Goal: Task Accomplishment & Management: Manage account settings

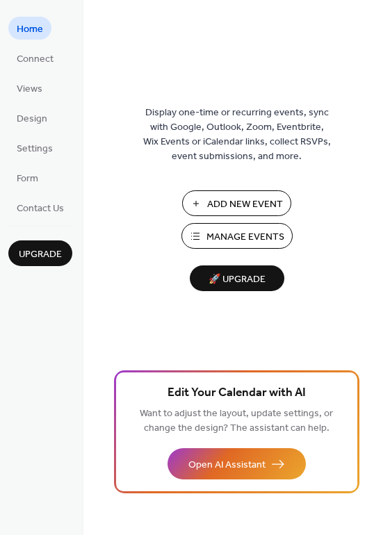
click at [271, 202] on span "Add New Event" at bounding box center [245, 204] width 76 height 15
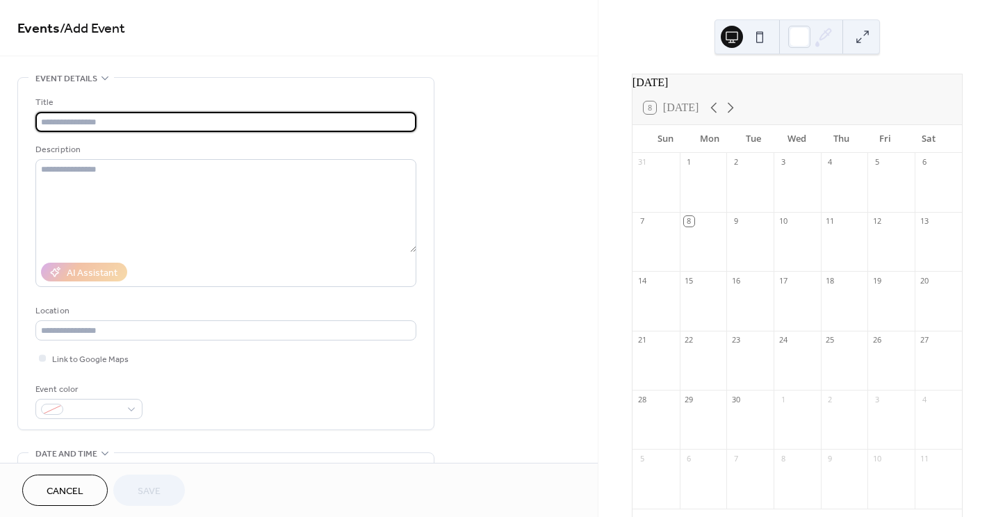
click at [254, 124] on input "text" at bounding box center [225, 122] width 381 height 20
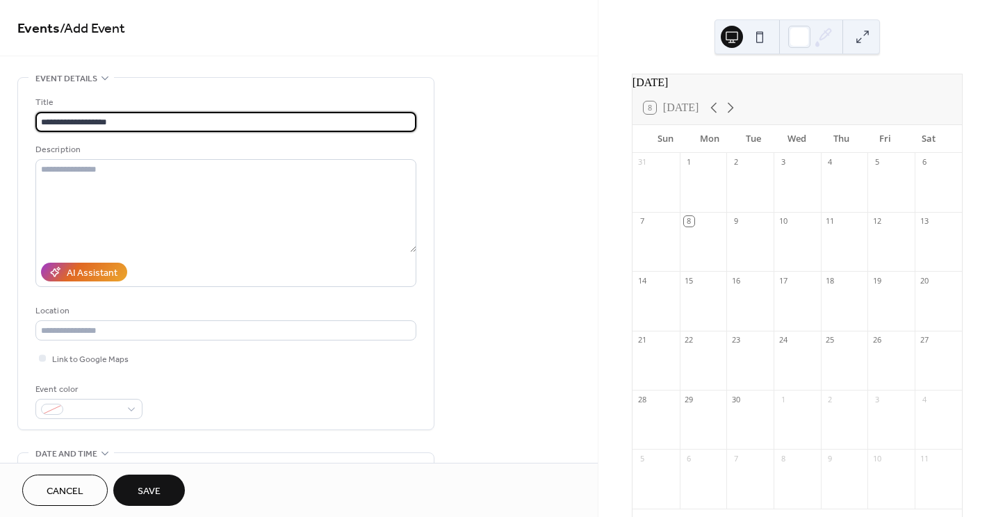
type input "**********"
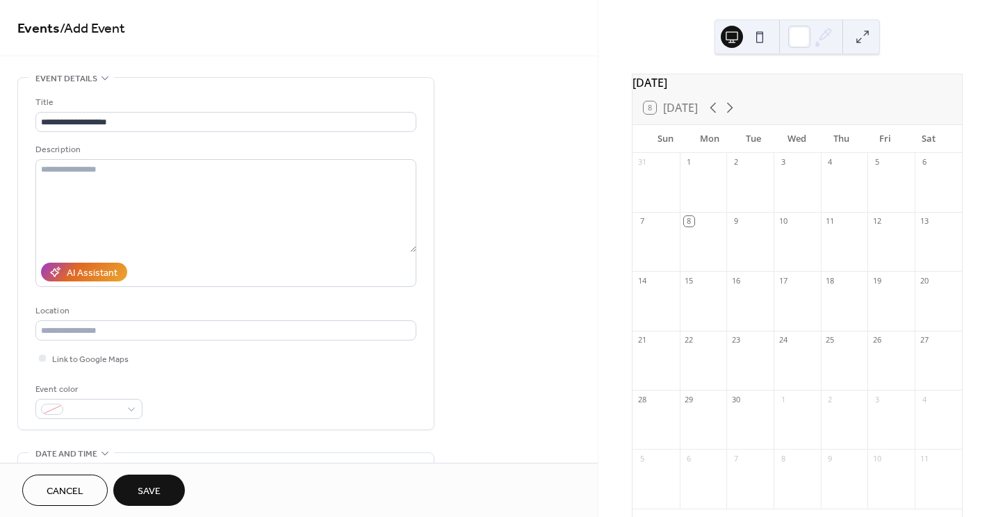
click at [835, 245] on div at bounding box center [844, 248] width 47 height 35
click at [825, 227] on div "11" at bounding box center [830, 221] width 10 height 10
click at [829, 227] on div "11" at bounding box center [830, 221] width 10 height 10
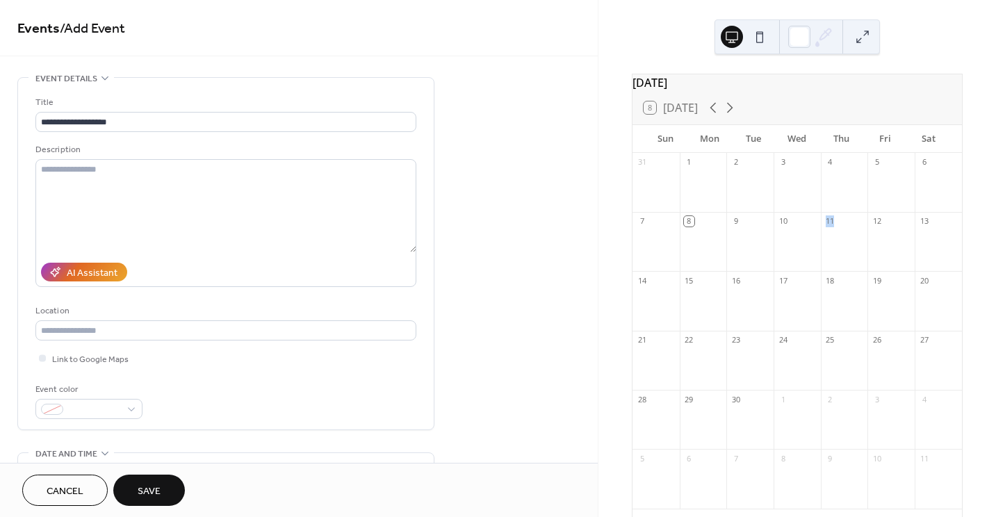
click at [829, 227] on div "11" at bounding box center [830, 221] width 10 height 10
click at [831, 261] on div at bounding box center [844, 248] width 47 height 35
click at [82, 493] on span "Cancel" at bounding box center [65, 492] width 37 height 15
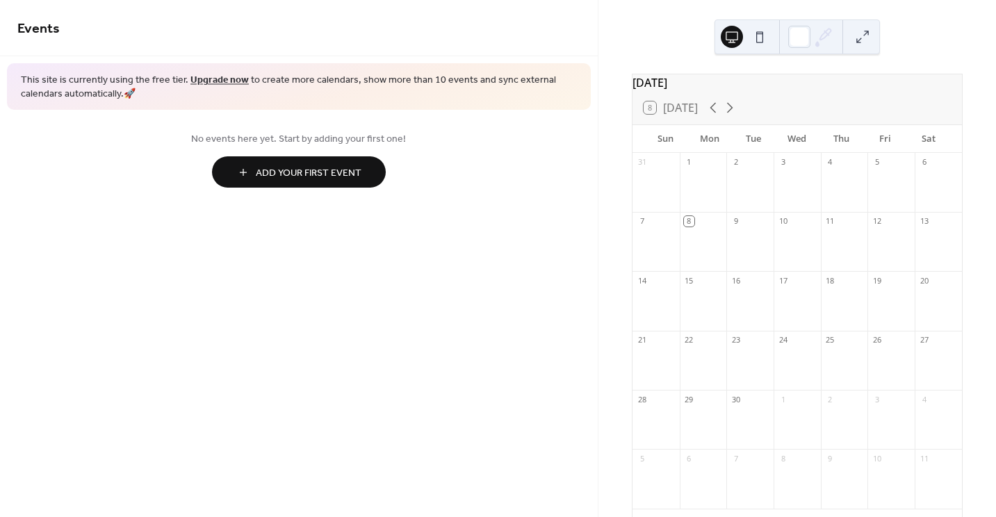
click at [830, 227] on div "11" at bounding box center [830, 221] width 10 height 10
click at [836, 245] on div at bounding box center [844, 248] width 47 height 35
click at [828, 227] on div "11" at bounding box center [830, 221] width 10 height 10
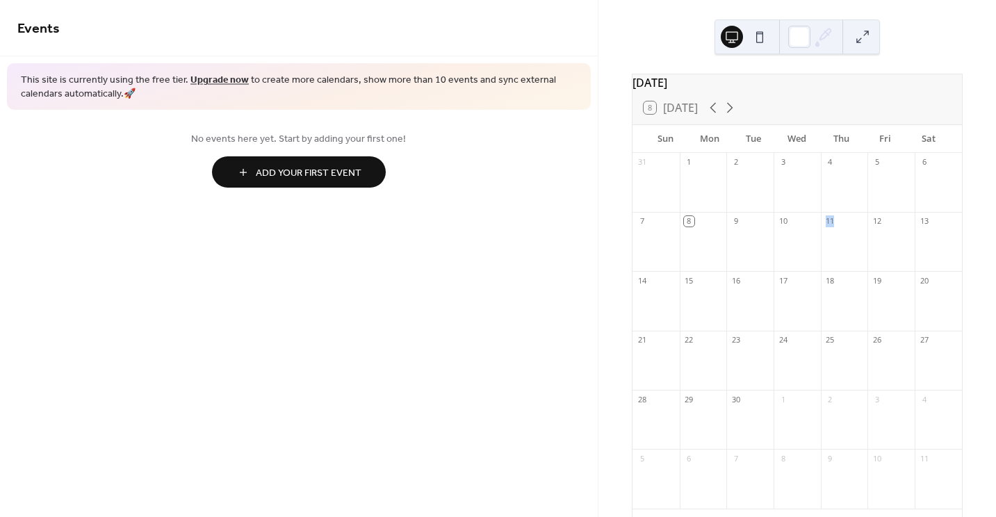
click at [828, 227] on div "11" at bounding box center [830, 221] width 10 height 10
click at [357, 176] on span "Add Your First Event" at bounding box center [309, 173] width 106 height 15
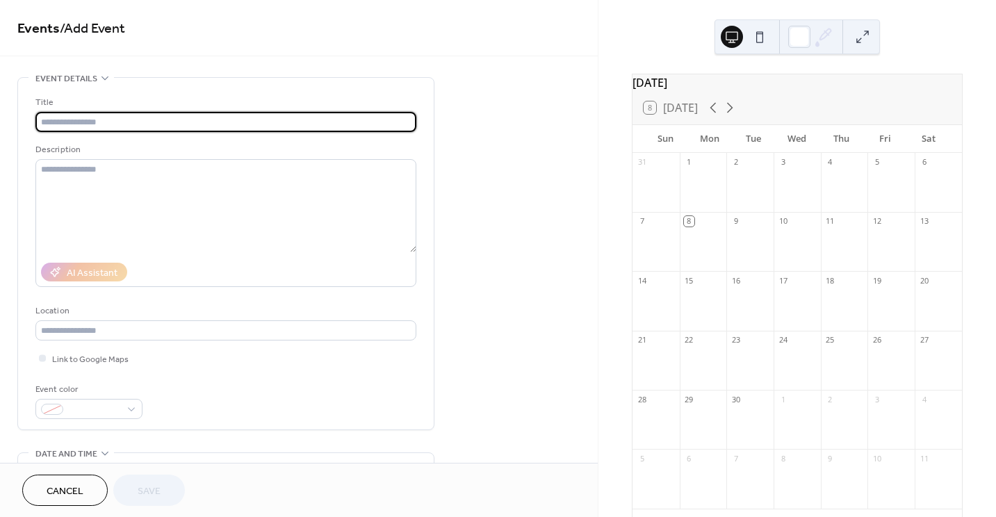
click at [332, 117] on input "text" at bounding box center [225, 122] width 381 height 20
type input "*"
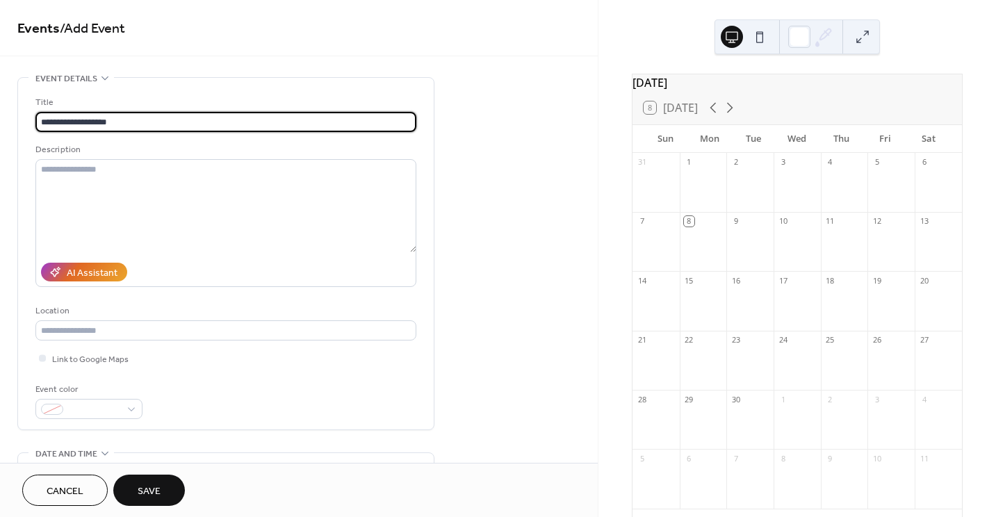
type input "**********"
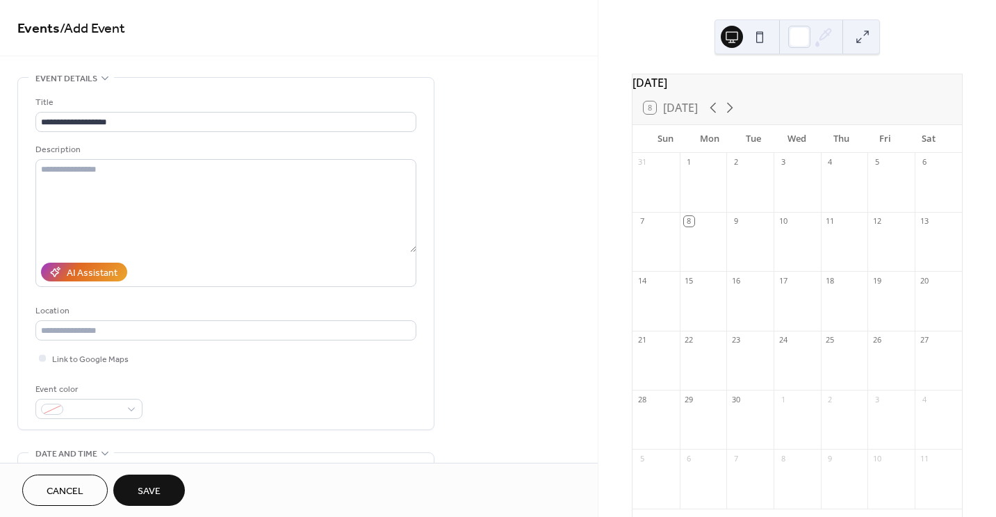
click at [177, 488] on button "Save" at bounding box center [149, 490] width 72 height 31
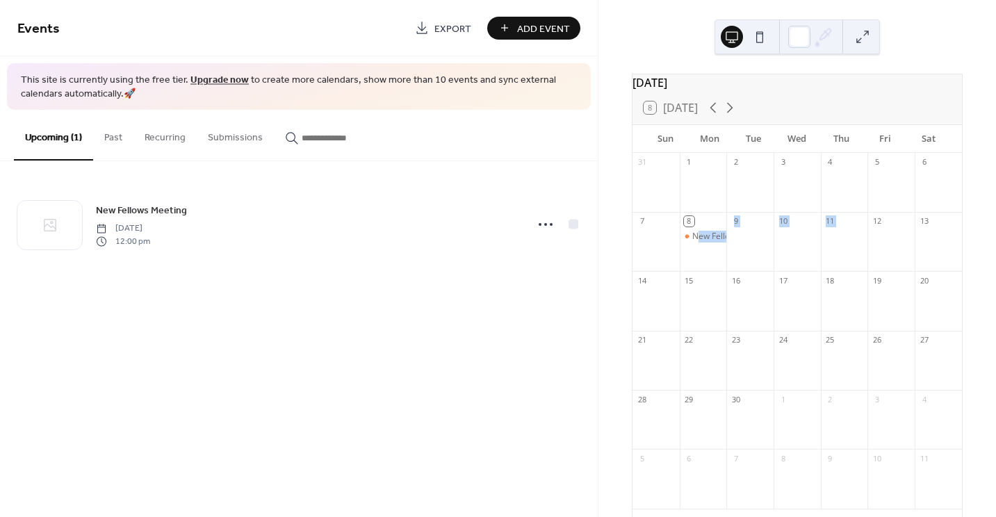
drag, startPoint x: 703, startPoint y: 245, endPoint x: 841, endPoint y: 247, distance: 138.4
click at [841, 247] on div "31 1 2 3 4 5 6 7 8 New Fellows Meeting 9 10 11 12 13 14 15 16 17 18 19 20 21 22…" at bounding box center [798, 336] width 330 height 366
click at [840, 248] on div at bounding box center [844, 248] width 47 height 35
click at [695, 227] on div "8" at bounding box center [689, 221] width 10 height 10
click at [711, 243] on div "New Fellows Meeting" at bounding box center [734, 237] width 82 height 12
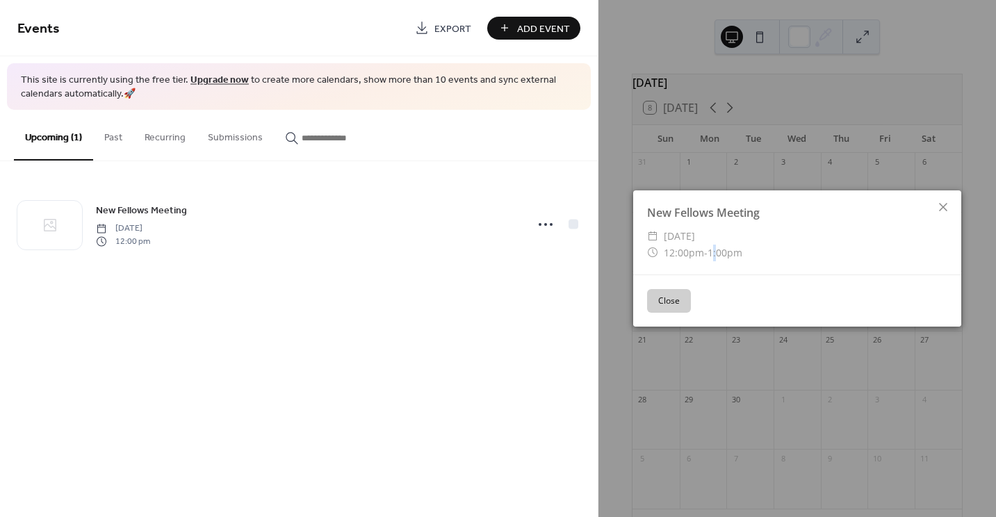
click at [711, 247] on span "1:00pm" at bounding box center [725, 252] width 35 height 13
click at [943, 204] on icon at bounding box center [943, 207] width 17 height 17
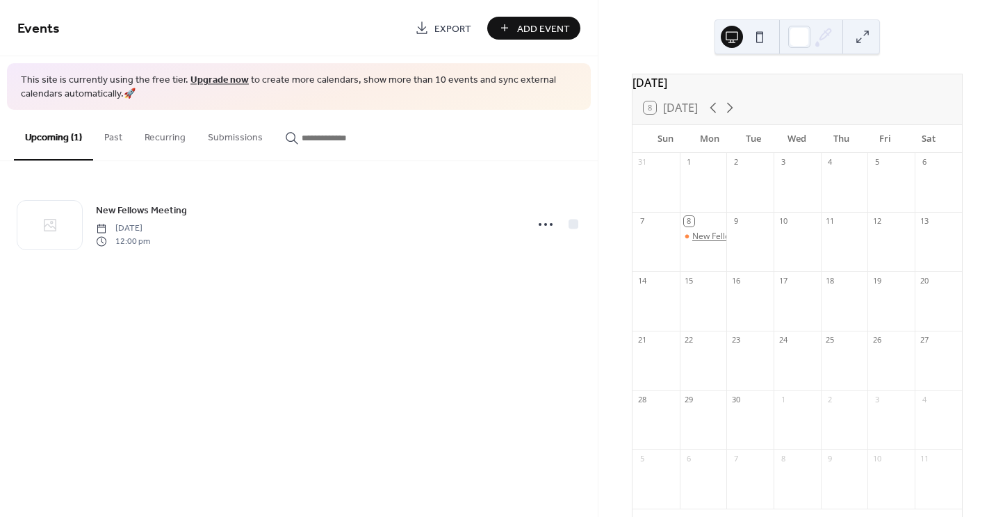
click at [719, 243] on div "New Fellows Meeting" at bounding box center [734, 237] width 82 height 12
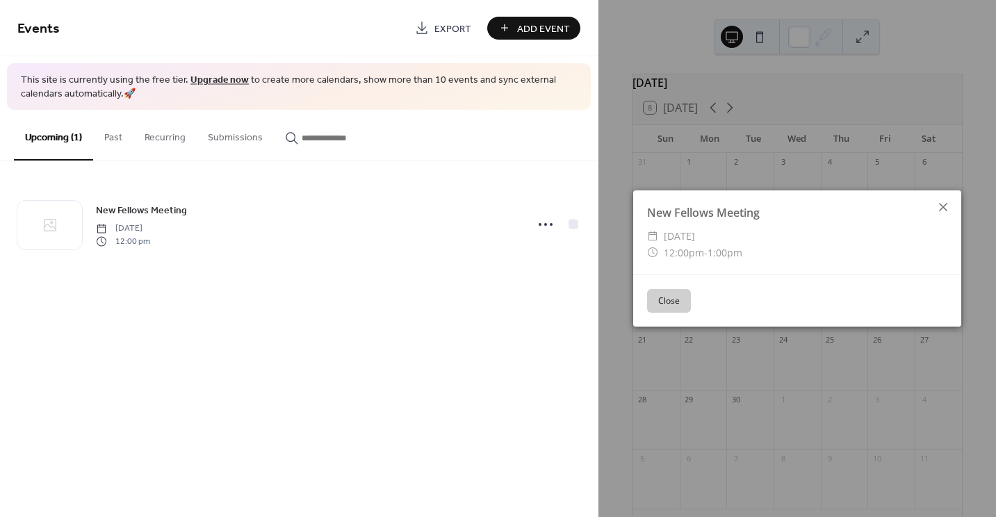
click at [942, 207] on icon at bounding box center [943, 207] width 8 height 8
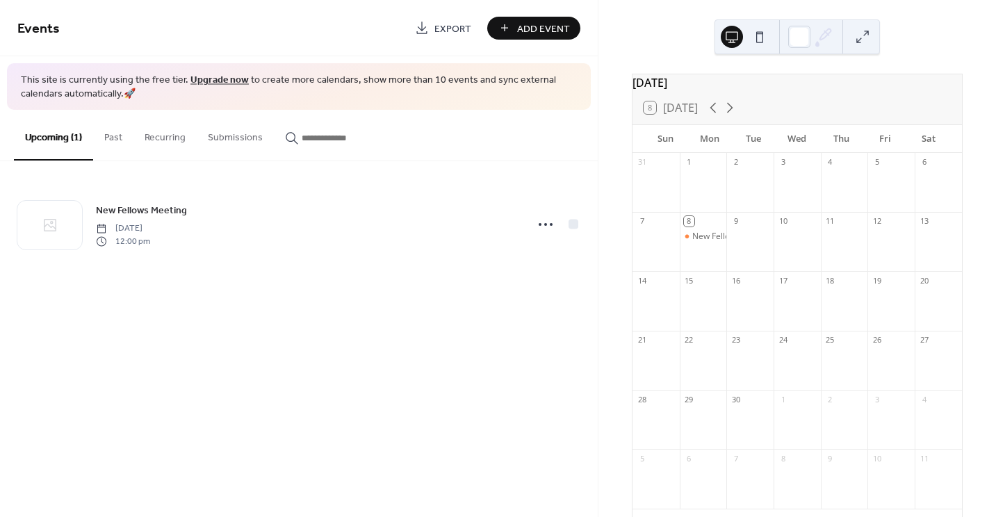
click at [707, 266] on div "New Fellows Meeting" at bounding box center [703, 248] width 47 height 35
click at [695, 227] on div "8" at bounding box center [689, 221] width 10 height 10
click at [711, 243] on div "New Fellows Meeting" at bounding box center [734, 237] width 82 height 12
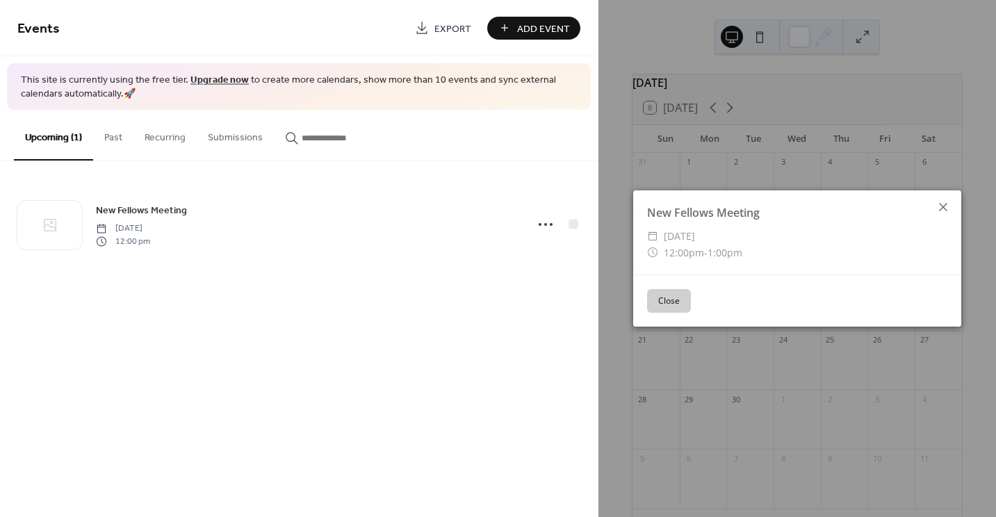
click at [939, 206] on icon at bounding box center [943, 207] width 17 height 17
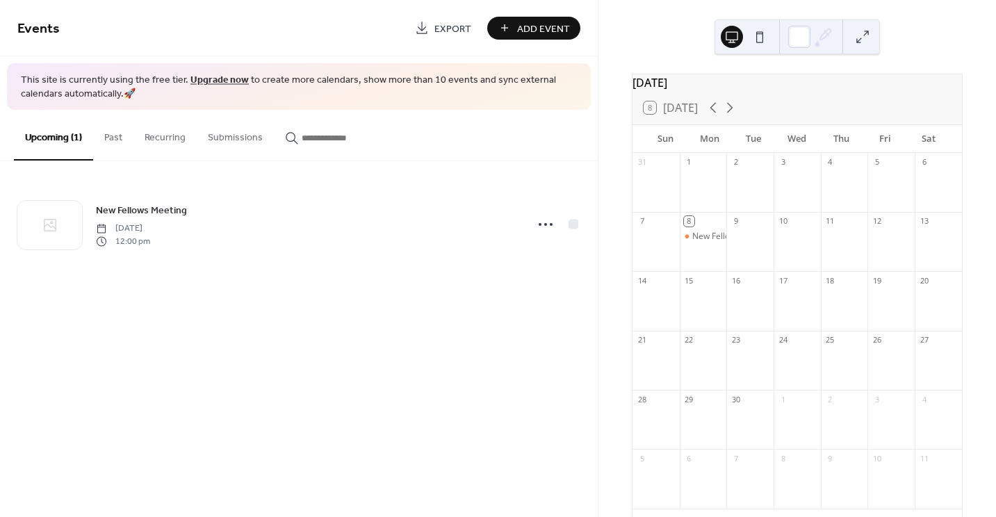
click at [469, 352] on div "Events Export Add Event This site is currently using the free tier. Upgrade now…" at bounding box center [299, 258] width 598 height 517
click at [861, 33] on button at bounding box center [863, 37] width 22 height 22
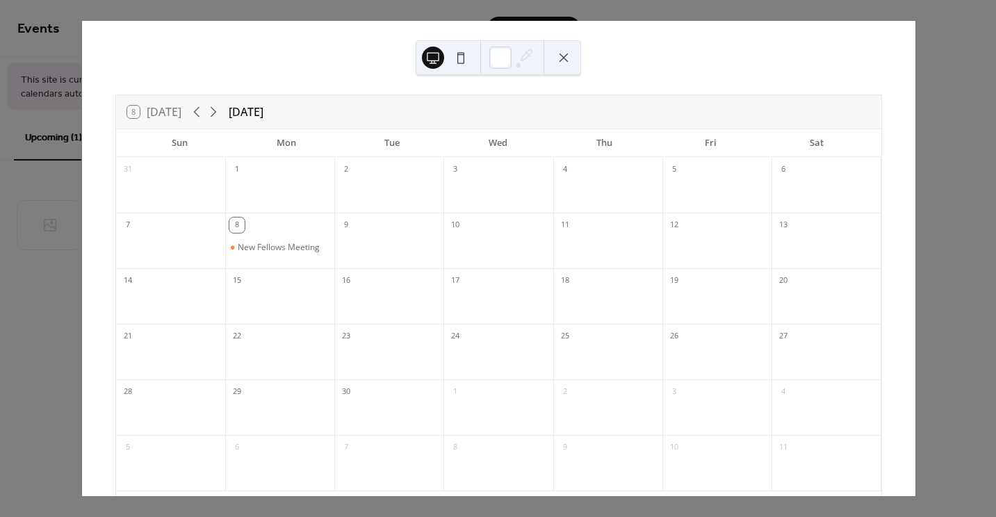
click at [245, 225] on div "8" at bounding box center [236, 225] width 15 height 15
click at [268, 232] on div "8" at bounding box center [279, 224] width 109 height 22
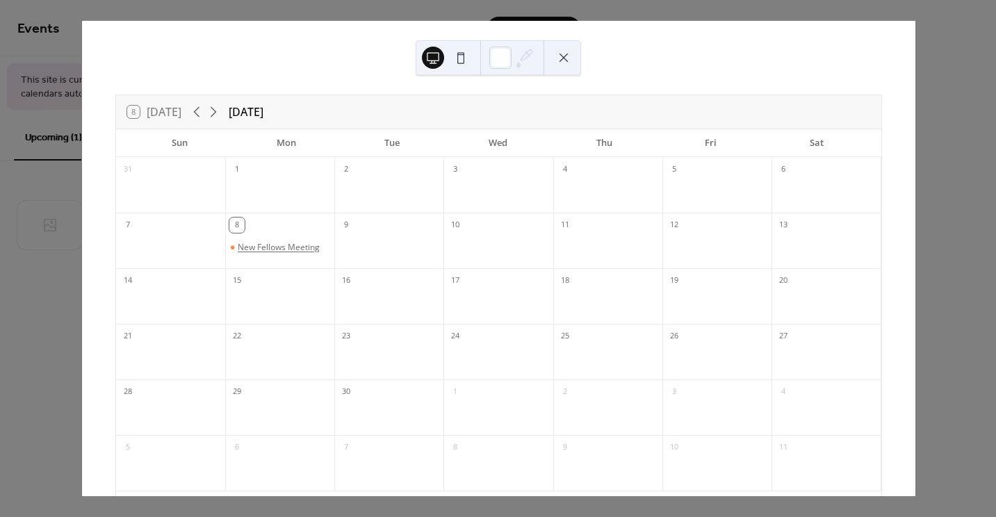
click at [287, 246] on div "New Fellows Meeting" at bounding box center [279, 247] width 82 height 11
click at [638, 238] on div at bounding box center [629, 241] width 19 height 19
drag, startPoint x: 254, startPoint y: 247, endPoint x: 323, endPoint y: 244, distance: 69.6
click at [320, 244] on div "New Fellows Meeting" at bounding box center [279, 247] width 82 height 11
click at [327, 244] on div "New Fellows Meeting" at bounding box center [279, 247] width 109 height 11
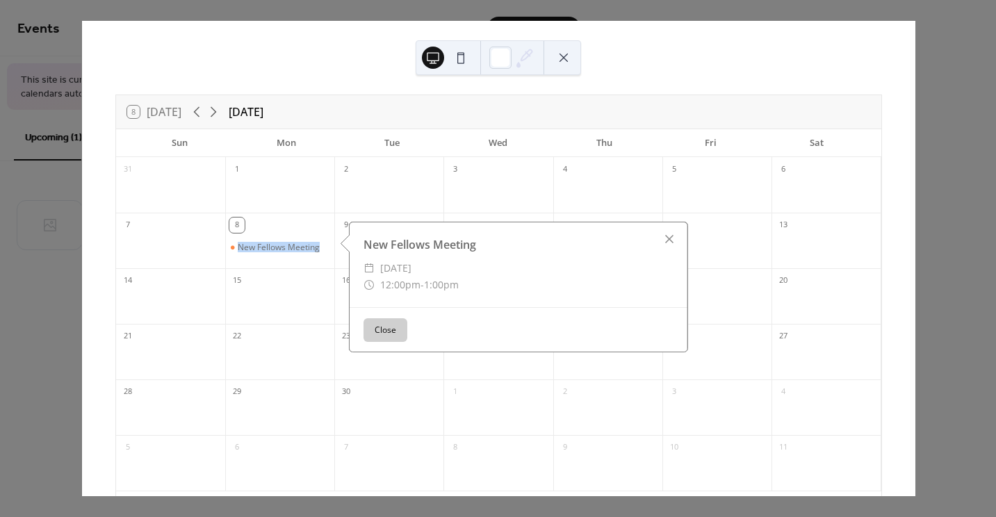
drag, startPoint x: 330, startPoint y: 244, endPoint x: 234, endPoint y: 243, distance: 96.0
click at [234, 243] on div "New Fellows Meeting" at bounding box center [279, 247] width 109 height 11
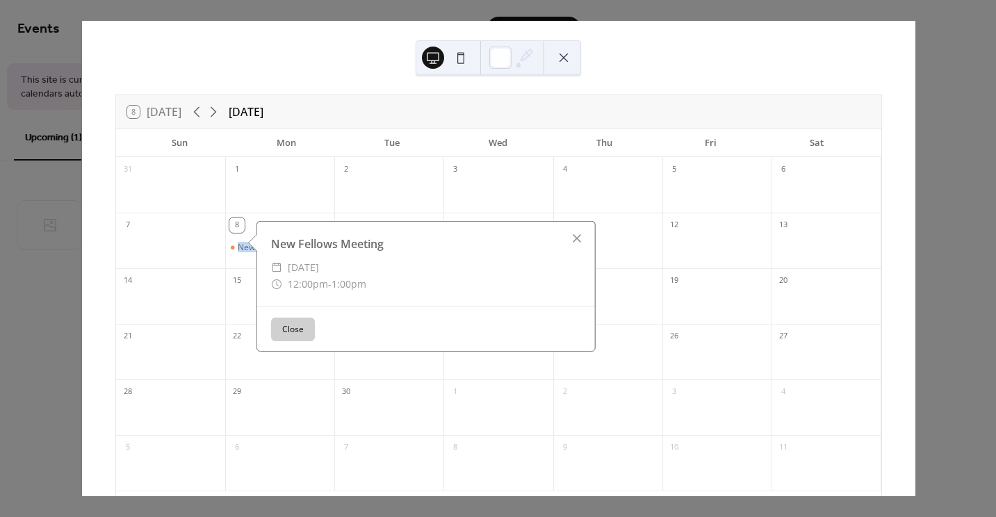
click at [558, 54] on button at bounding box center [564, 58] width 22 height 22
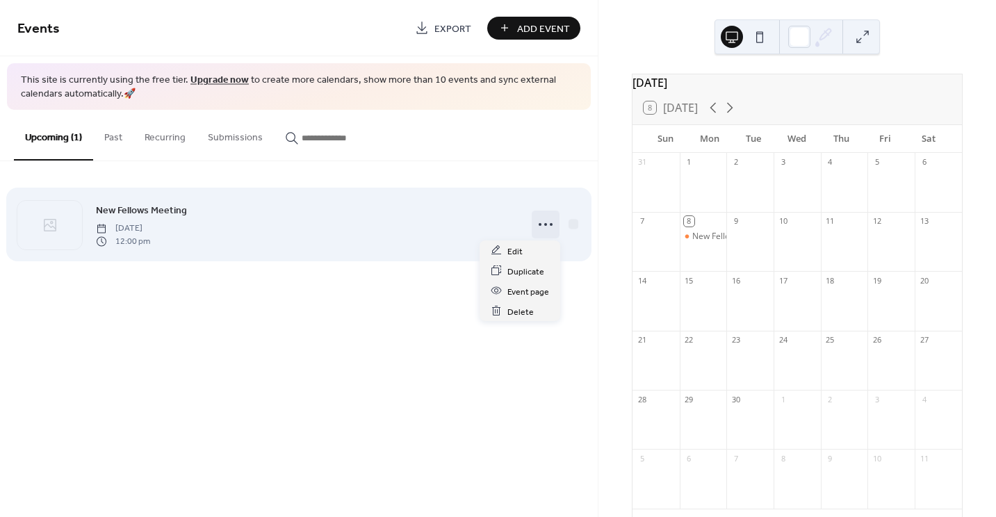
click at [544, 219] on icon at bounding box center [546, 224] width 22 height 22
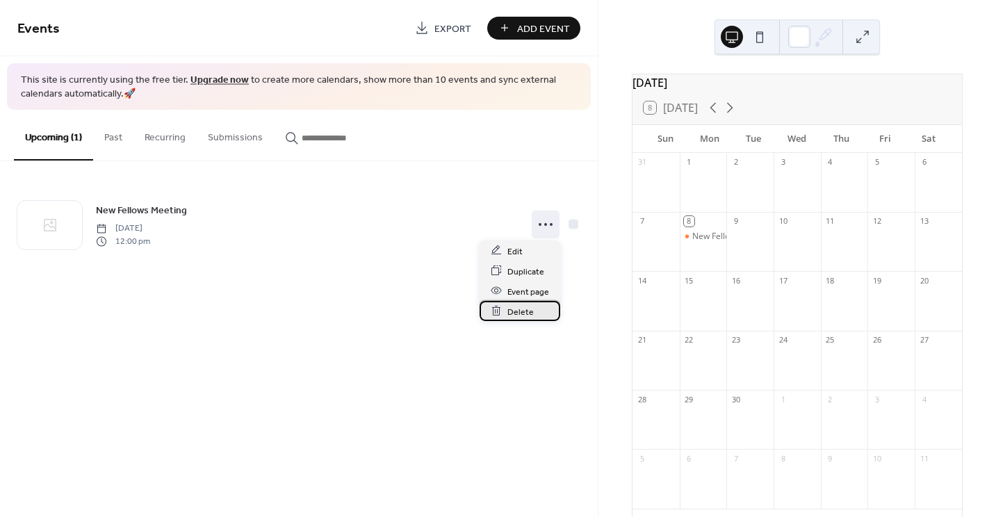
click at [508, 315] on span "Delete" at bounding box center [521, 312] width 26 height 15
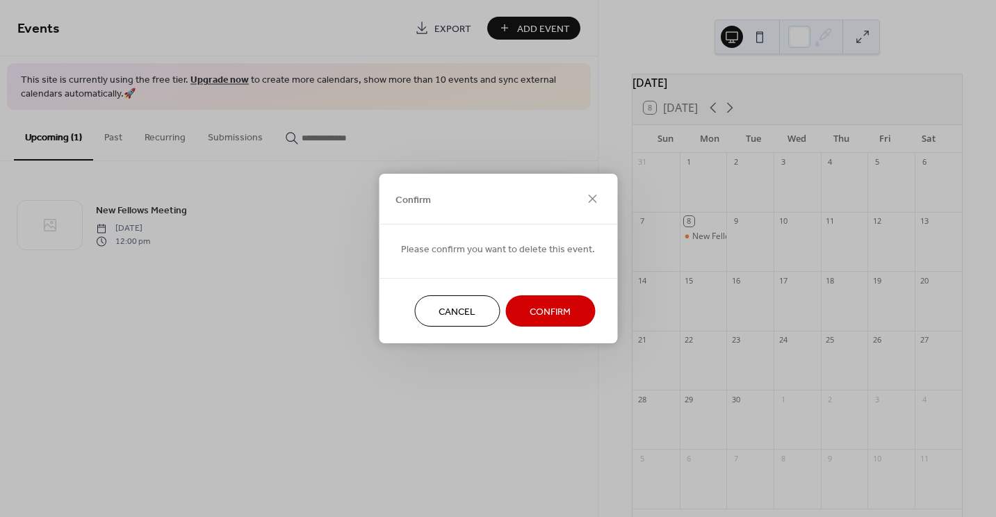
click at [551, 316] on span "Confirm" at bounding box center [550, 312] width 41 height 15
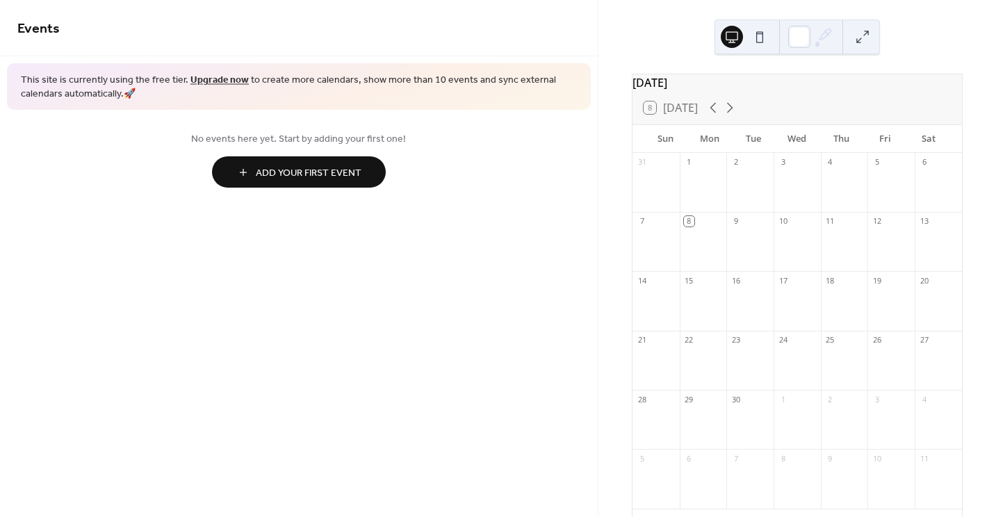
click at [278, 166] on span "Add Your First Event" at bounding box center [309, 173] width 106 height 15
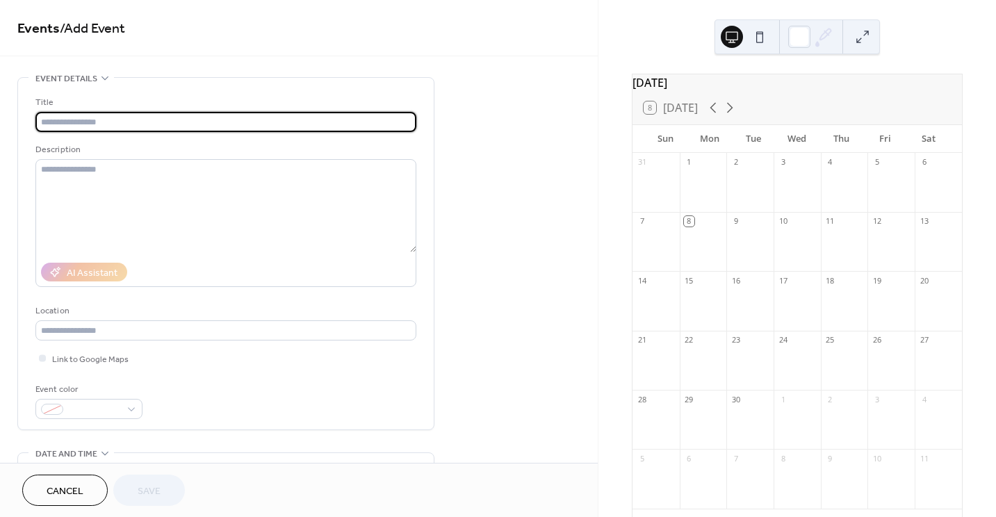
click at [186, 118] on input "text" at bounding box center [225, 122] width 381 height 20
type input "*"
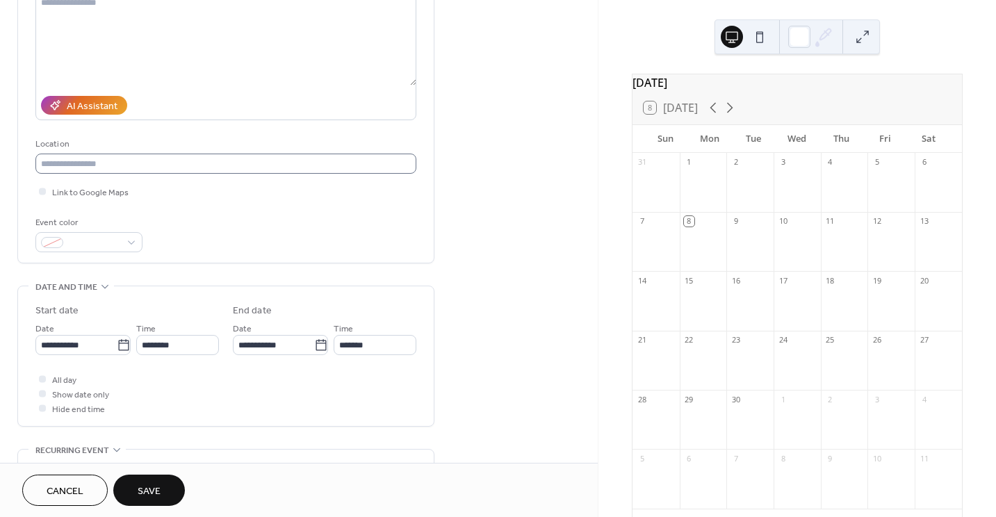
scroll to position [183, 0]
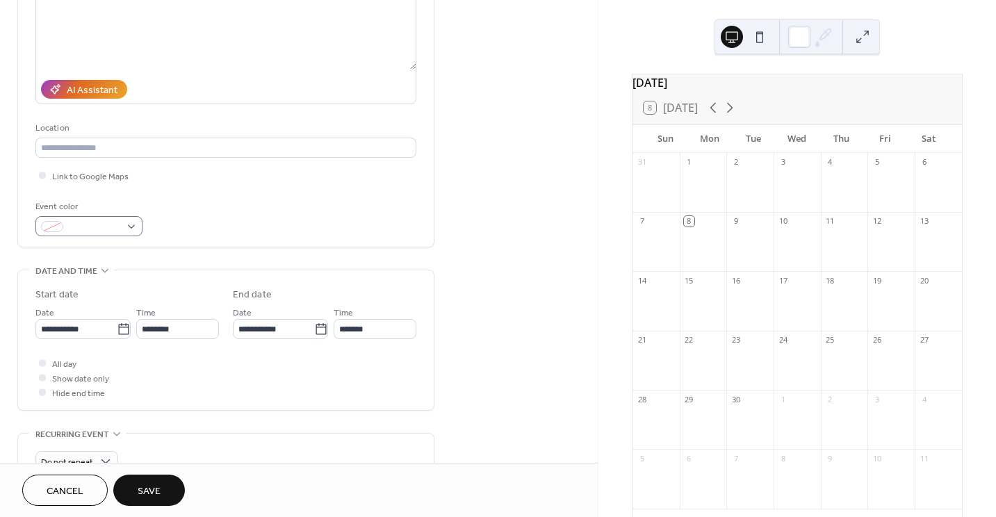
type input "**********"
click at [127, 225] on div at bounding box center [88, 226] width 107 height 20
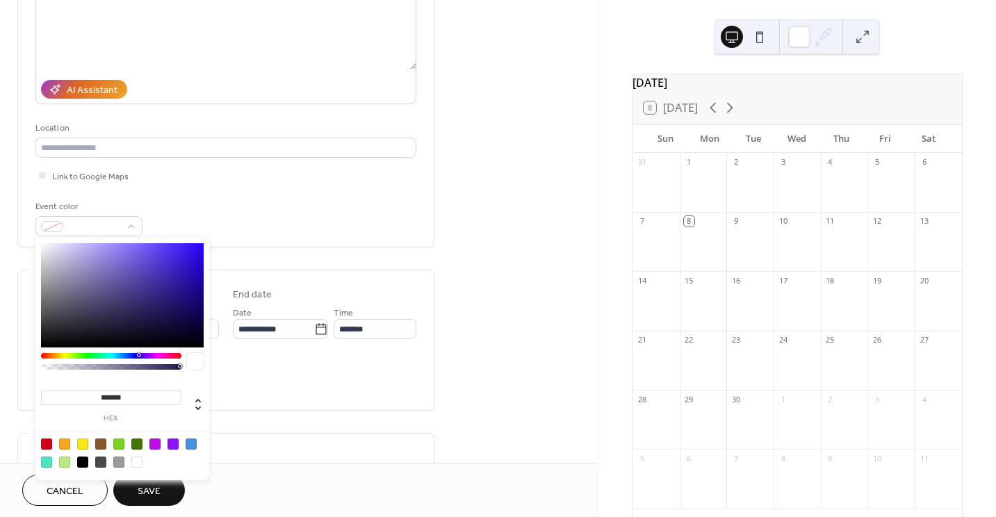
click at [43, 444] on div at bounding box center [46, 444] width 11 height 11
type input "*******"
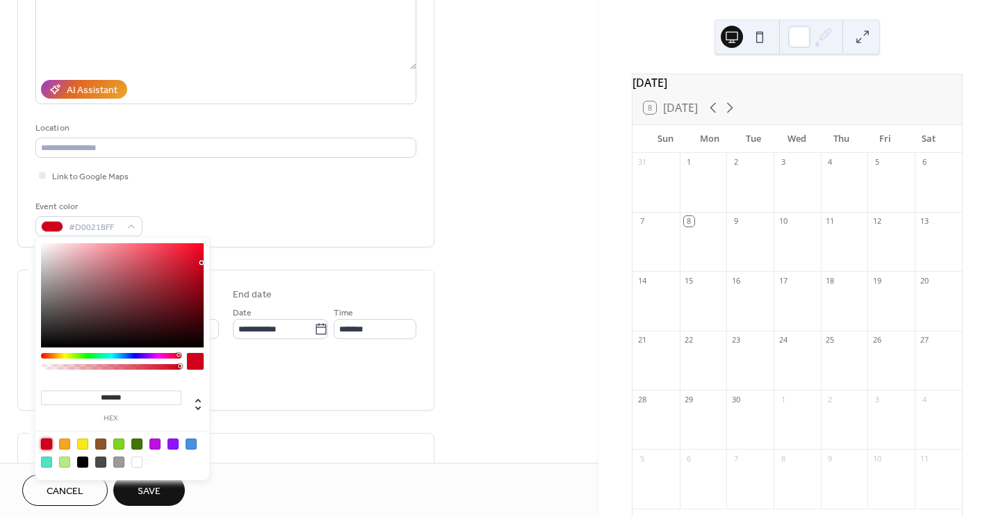
click at [147, 493] on span "Save" at bounding box center [149, 492] width 23 height 15
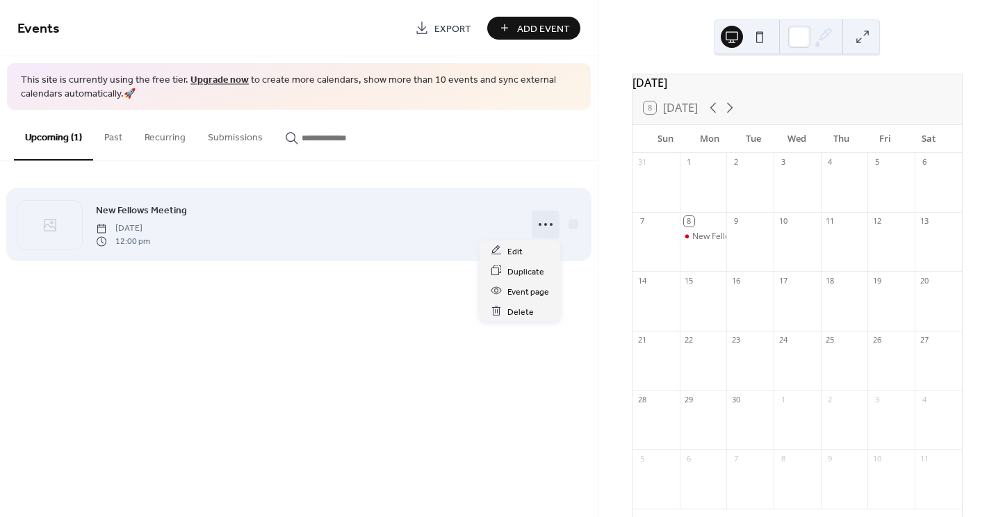
click at [545, 227] on icon at bounding box center [546, 224] width 22 height 22
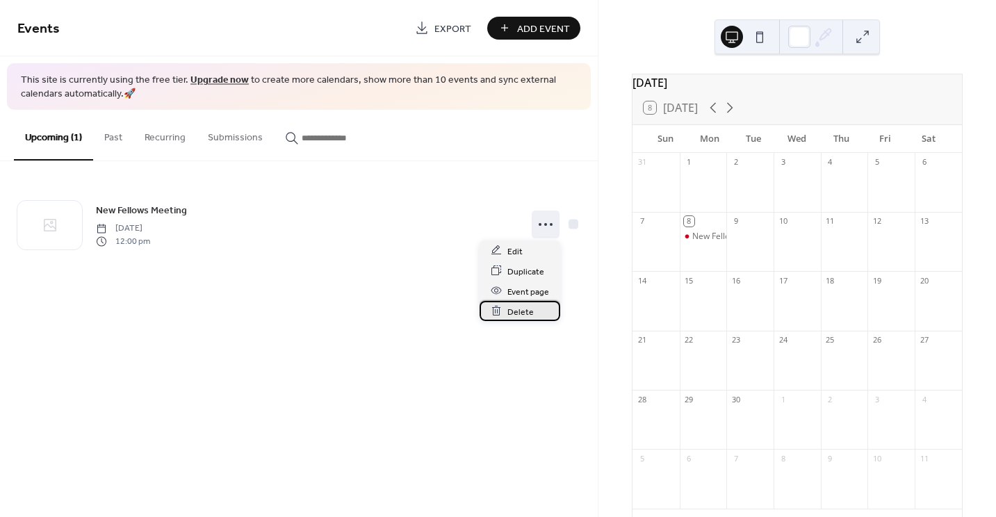
click at [526, 309] on span "Delete" at bounding box center [521, 312] width 26 height 15
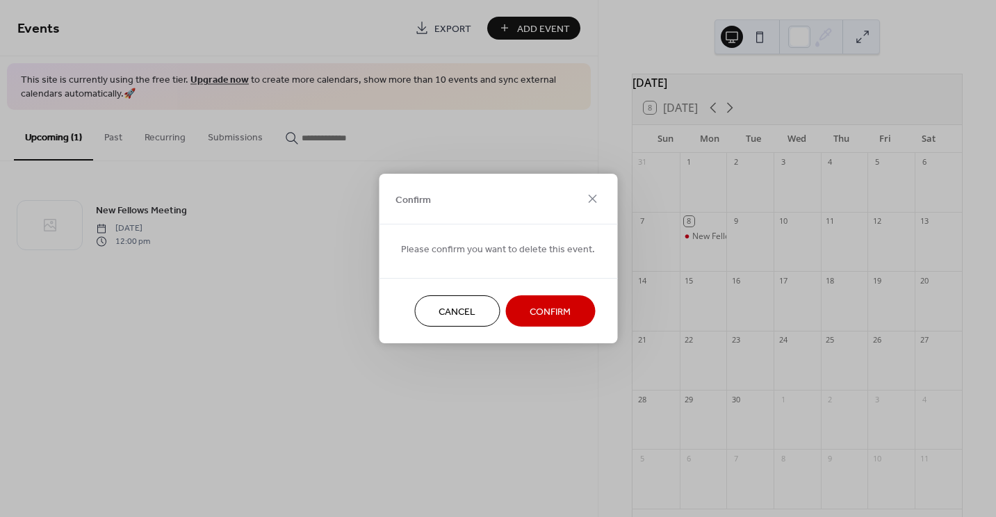
click at [530, 307] on span "Confirm" at bounding box center [550, 312] width 41 height 15
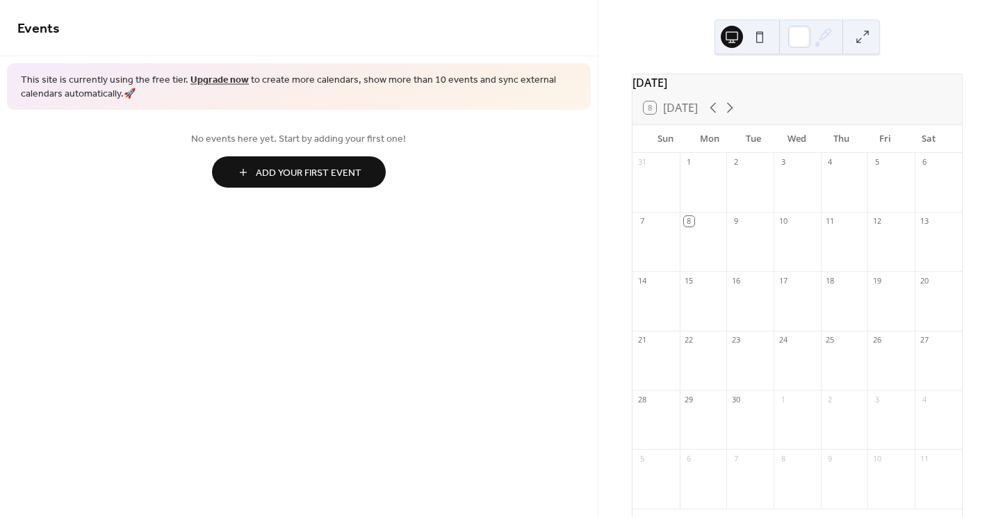
click at [830, 244] on div at bounding box center [844, 248] width 47 height 35
click at [318, 175] on span "Add Your First Event" at bounding box center [309, 173] width 106 height 15
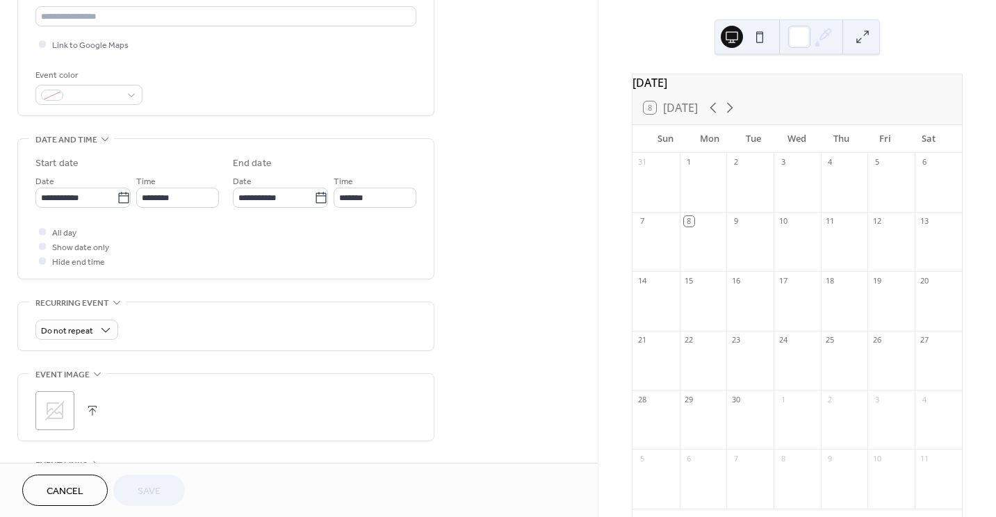
scroll to position [353, 0]
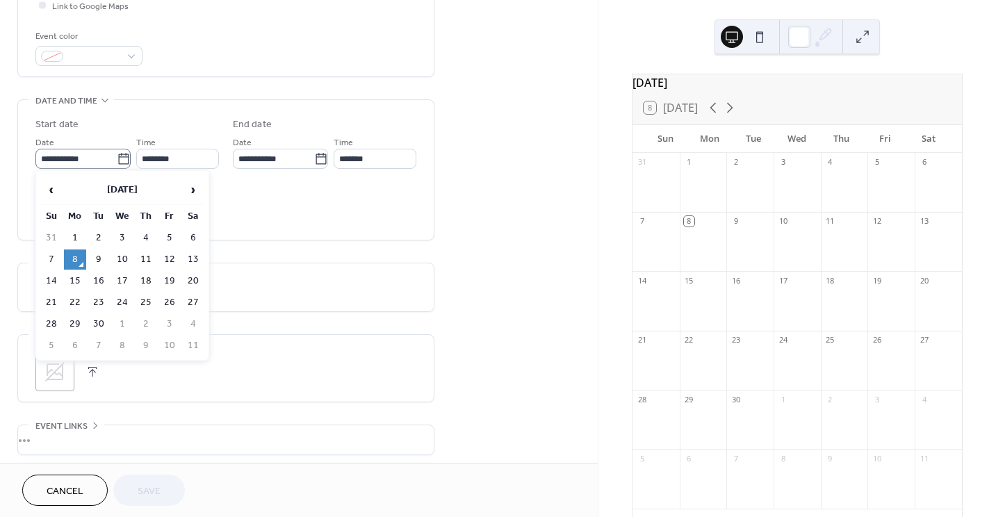
click at [117, 158] on icon at bounding box center [124, 159] width 14 height 14
click at [117, 158] on input "**********" at bounding box center [75, 159] width 81 height 20
click at [145, 260] on td "11" at bounding box center [146, 260] width 22 height 20
type input "**********"
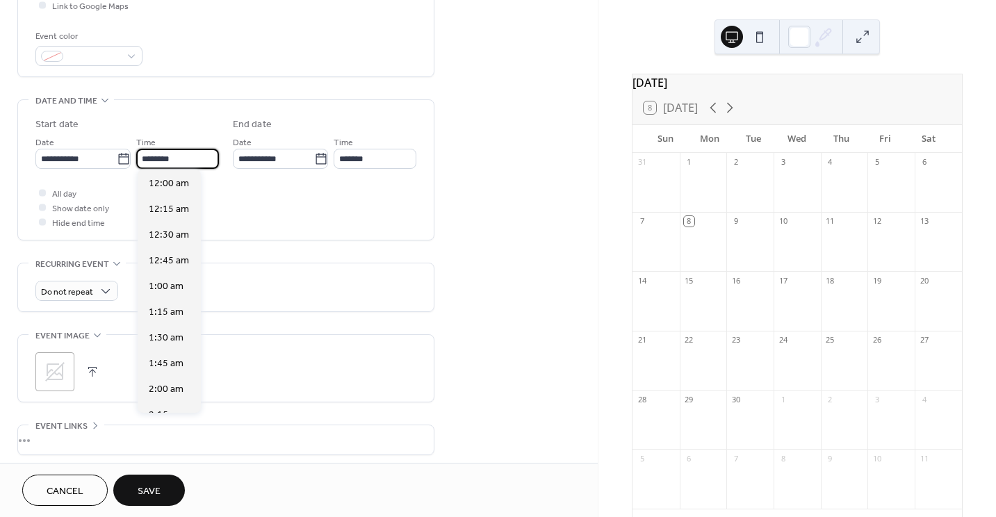
scroll to position [1234, 0]
drag, startPoint x: 177, startPoint y: 156, endPoint x: 133, endPoint y: 148, distance: 45.2
click at [134, 149] on div "**********" at bounding box center [127, 151] width 184 height 35
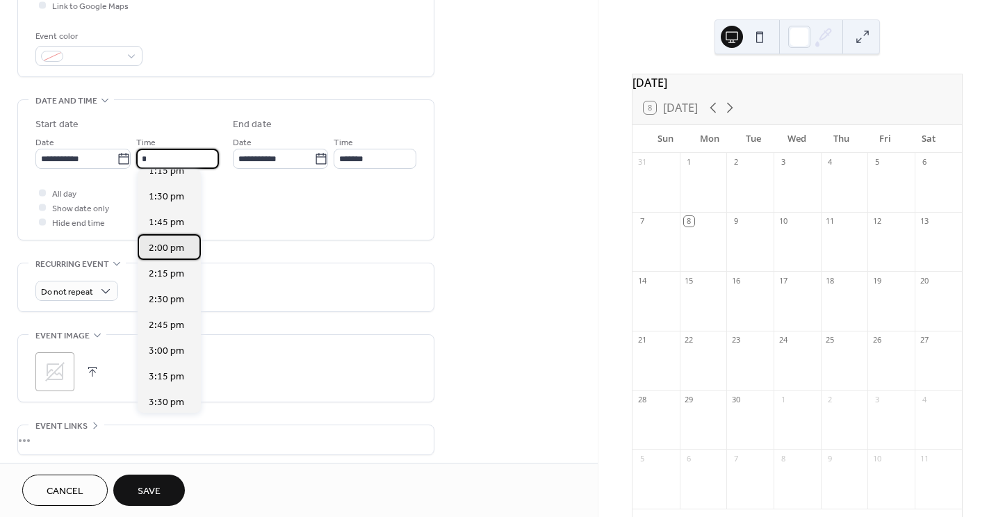
click at [174, 250] on span "2:00 pm" at bounding box center [166, 248] width 35 height 15
type input "*******"
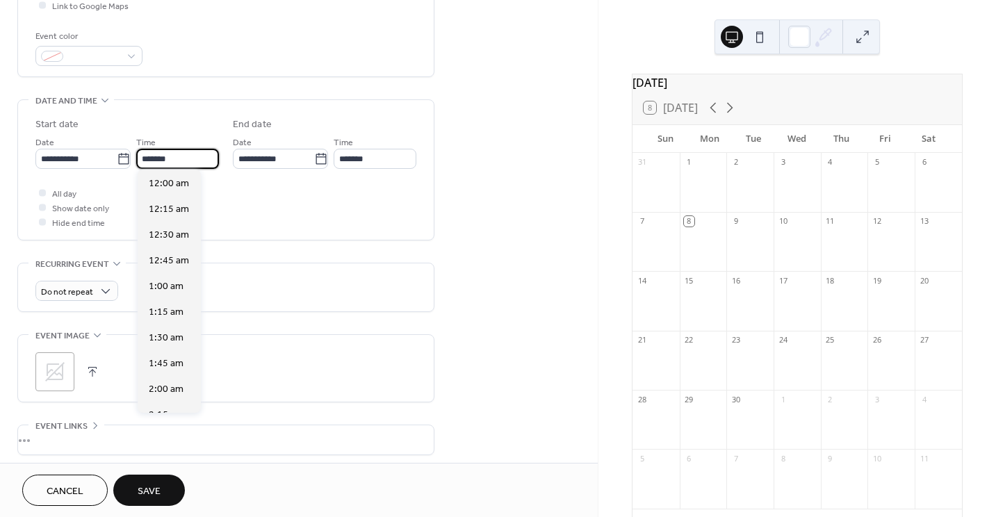
click at [186, 161] on input "*******" at bounding box center [177, 159] width 83 height 20
click at [353, 211] on div "All day Show date only Hide end time" at bounding box center [225, 208] width 381 height 44
click at [175, 159] on input "*******" at bounding box center [177, 159] width 83 height 20
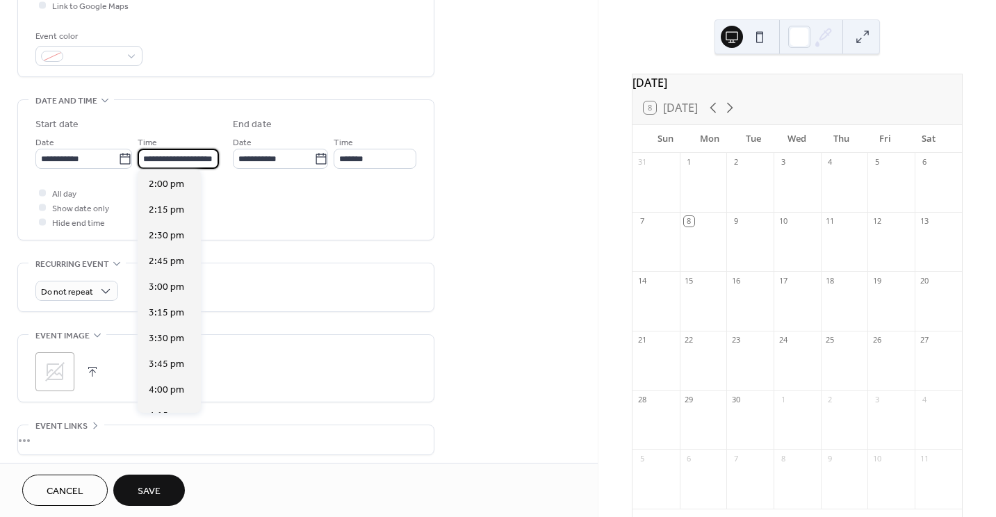
click at [317, 234] on div "**********" at bounding box center [225, 170] width 381 height 140
type input "*******"
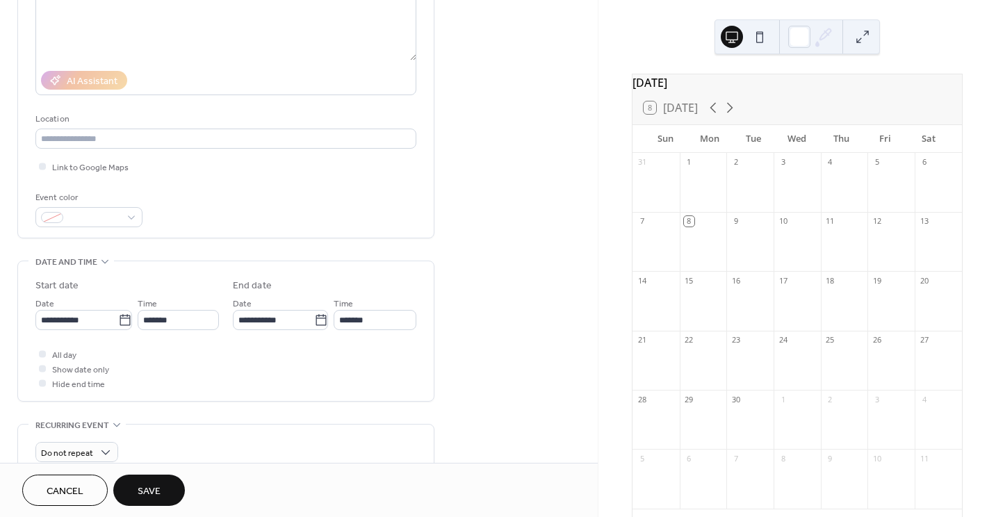
scroll to position [188, 0]
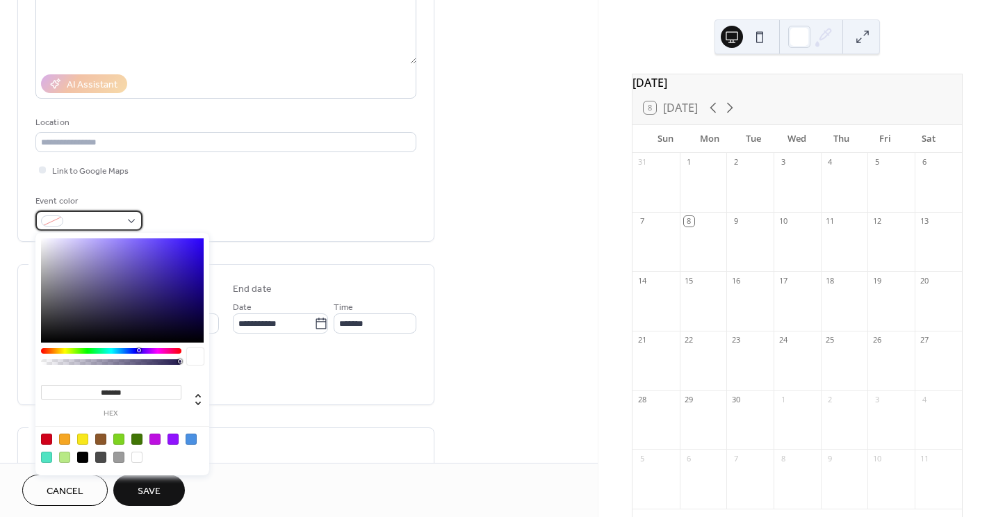
click at [134, 216] on div at bounding box center [88, 221] width 107 height 20
click at [48, 437] on div at bounding box center [46, 439] width 11 height 11
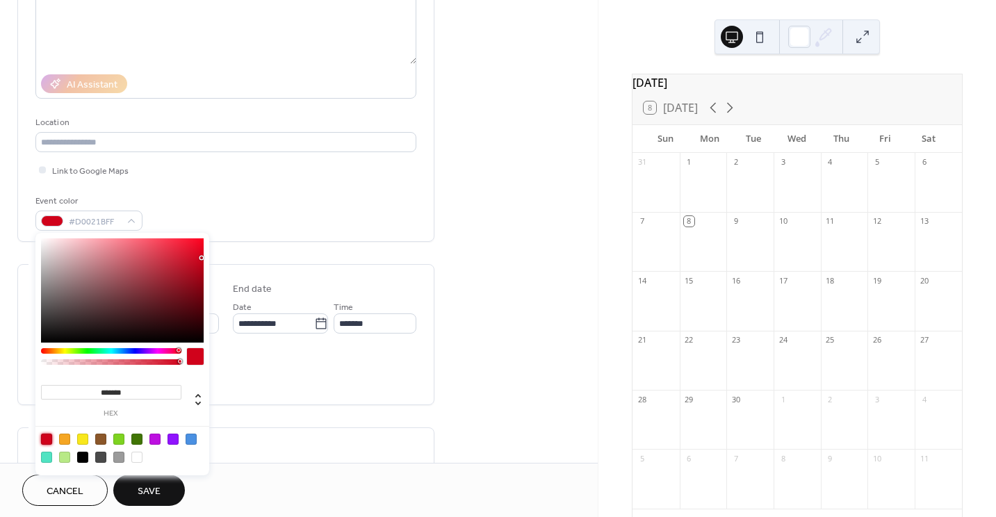
click at [198, 296] on div at bounding box center [122, 291] width 163 height 104
type input "*******"
click at [199, 284] on div at bounding box center [122, 291] width 163 height 104
click at [158, 492] on span "Save" at bounding box center [149, 492] width 23 height 15
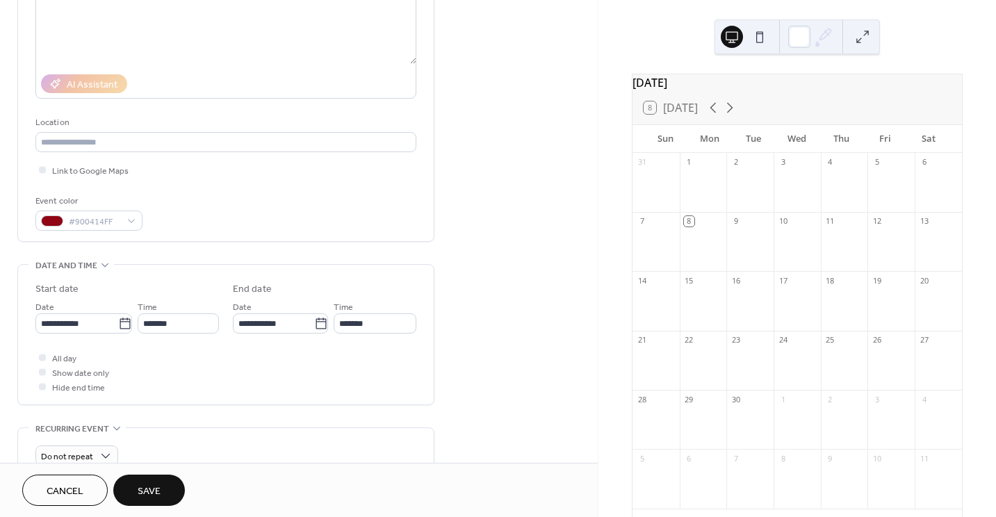
scroll to position [111, 0]
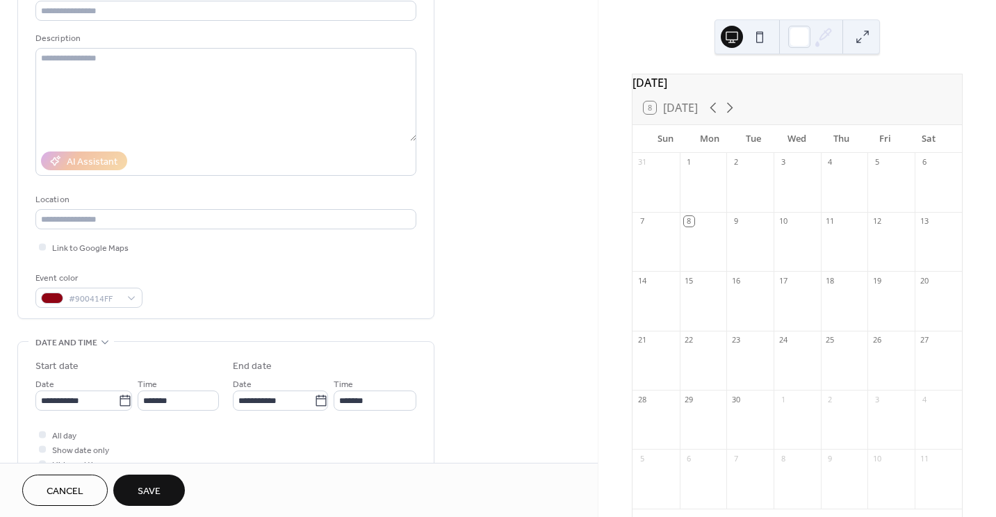
click at [160, 491] on span "Save" at bounding box center [149, 492] width 23 height 15
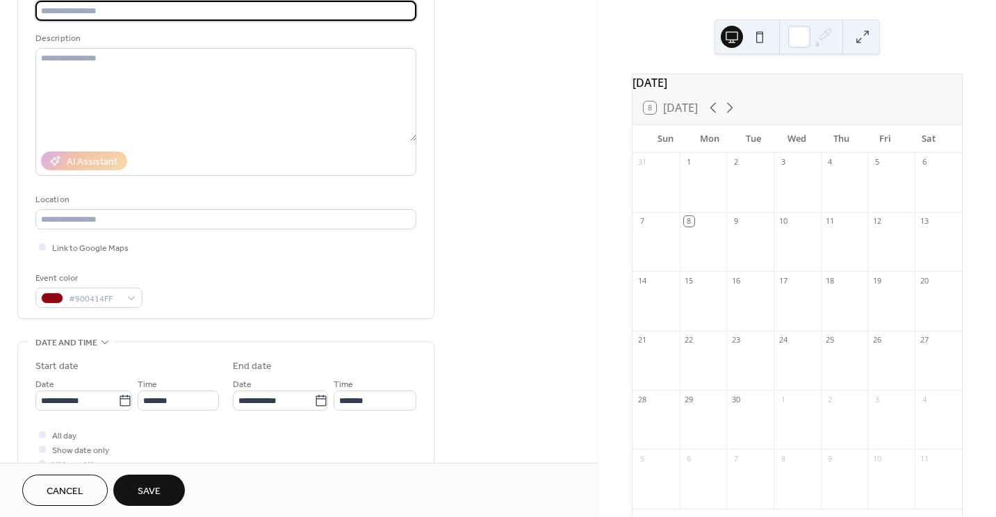
click at [217, 13] on input "text" at bounding box center [225, 11] width 381 height 20
type input "**********"
click at [140, 489] on span "Save" at bounding box center [149, 492] width 23 height 15
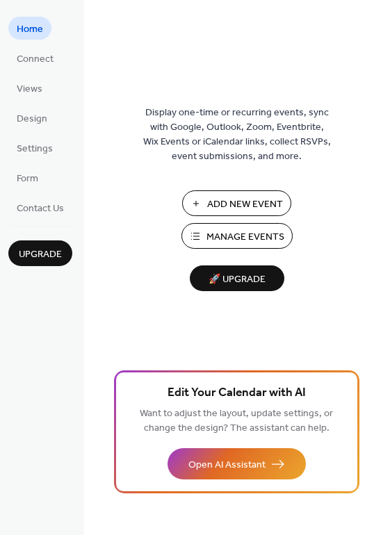
click at [262, 236] on span "Manage Events" at bounding box center [246, 237] width 78 height 15
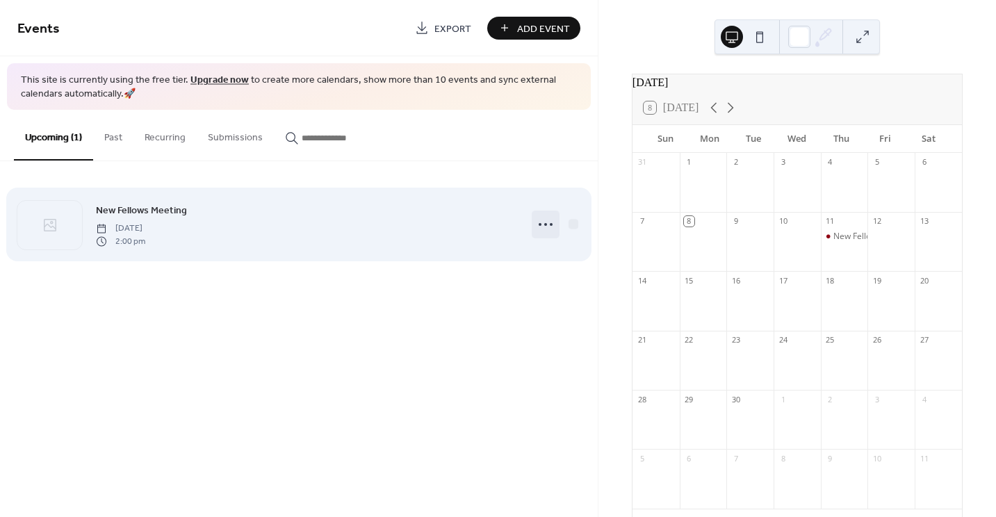
click at [547, 222] on icon at bounding box center [546, 224] width 22 height 22
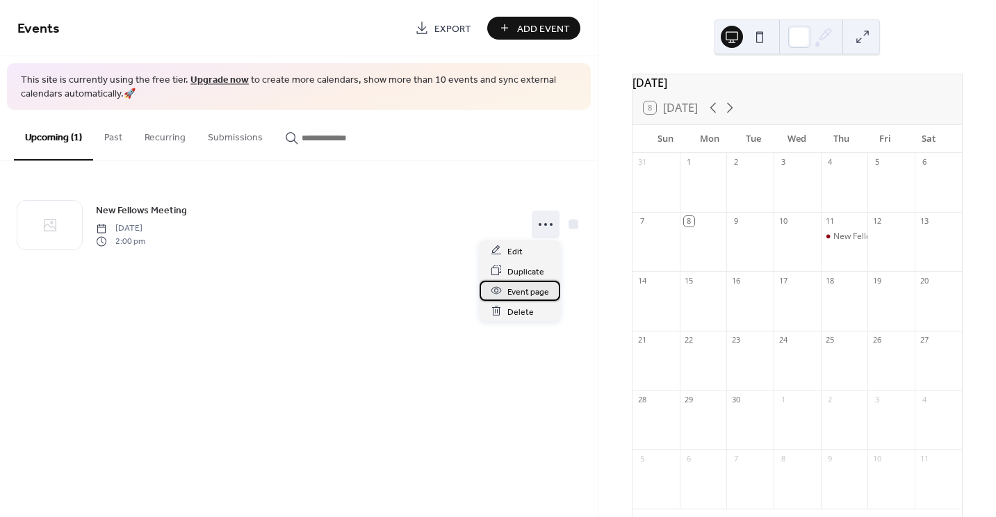
click at [534, 296] on span "Event page" at bounding box center [529, 291] width 42 height 15
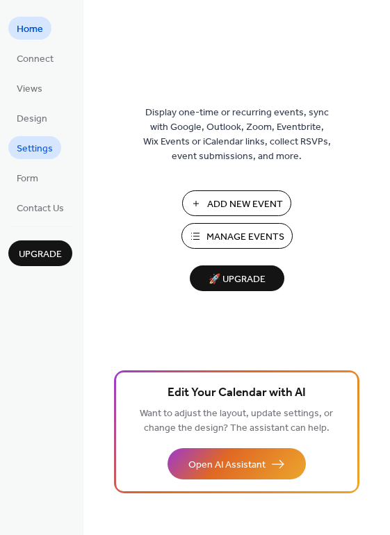
click at [32, 148] on span "Settings" at bounding box center [35, 149] width 36 height 15
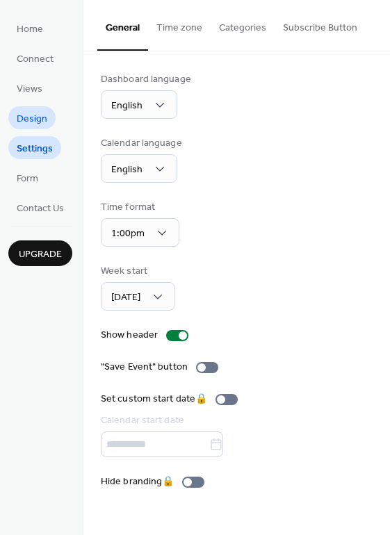
click at [35, 113] on span "Design" at bounding box center [32, 119] width 31 height 15
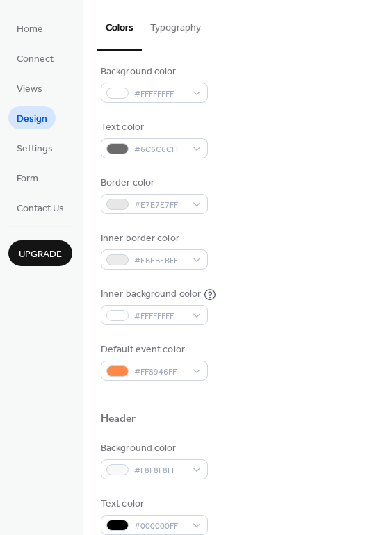
scroll to position [134, 0]
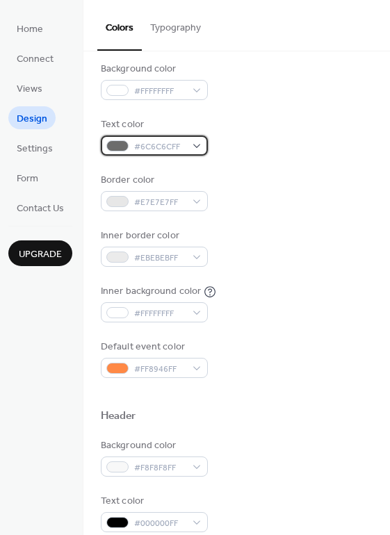
click at [188, 145] on div "#6C6C6CFF" at bounding box center [154, 146] width 107 height 20
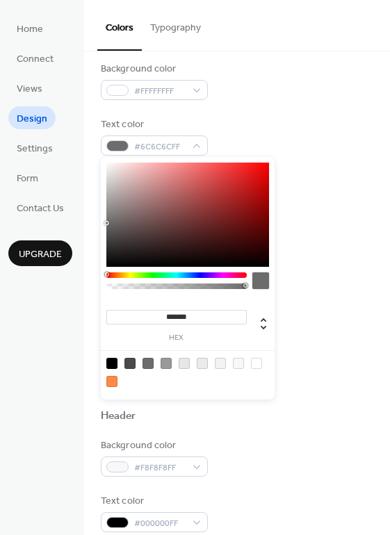
type input "*******"
click at [113, 264] on div at bounding box center [187, 215] width 163 height 104
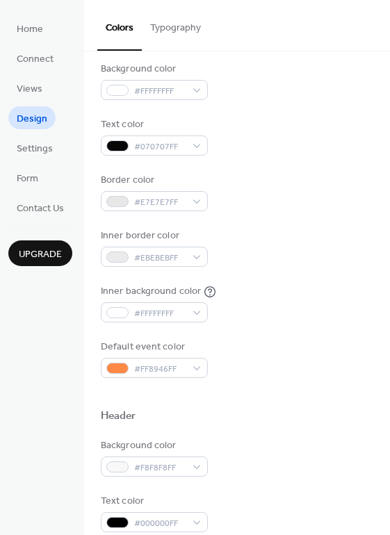
click at [336, 285] on div "Inner background color #FFFFFFFF" at bounding box center [237, 303] width 272 height 38
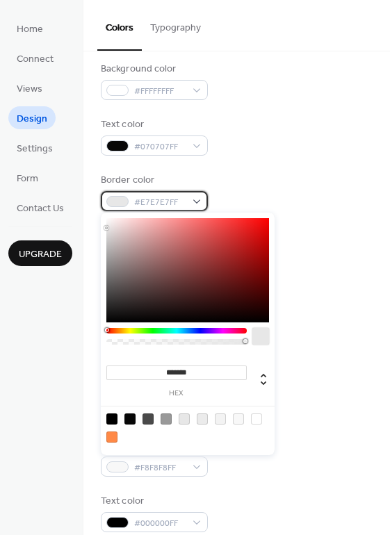
click at [120, 198] on div at bounding box center [117, 201] width 22 height 11
type input "*******"
click at [266, 256] on div at bounding box center [187, 270] width 163 height 104
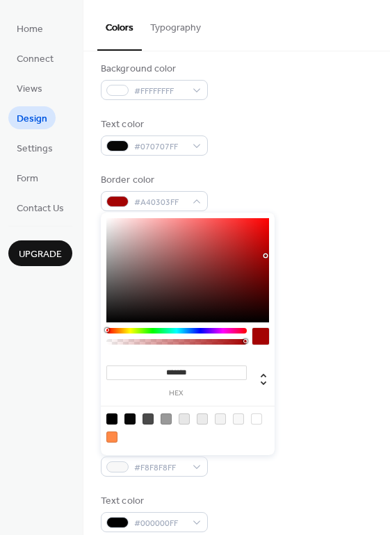
click at [334, 220] on div "Background color #FFFFFFFF Text color #070707FF Border color #A40303FF Inner bo…" at bounding box center [237, 220] width 272 height 316
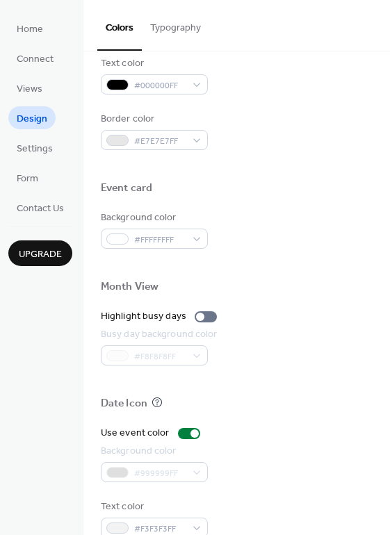
scroll to position [595, 0]
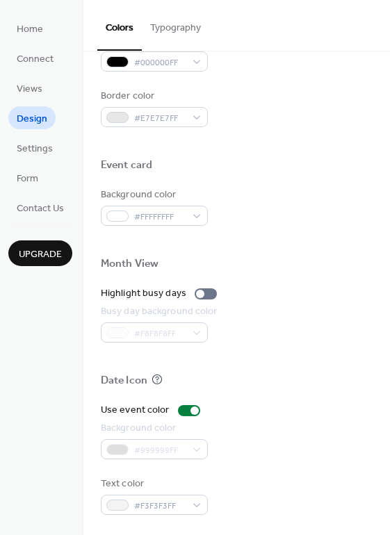
click at [34, 257] on span "Upgrade" at bounding box center [40, 255] width 43 height 15
click at [37, 56] on span "Connect" at bounding box center [35, 59] width 37 height 15
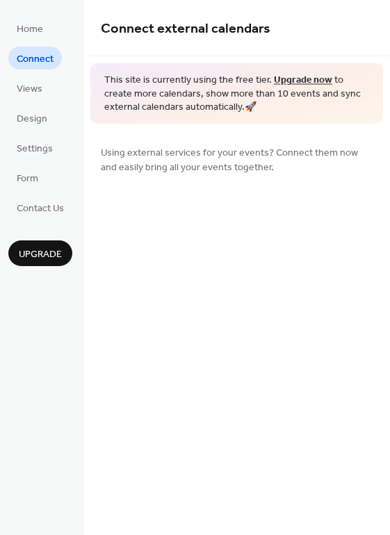
click at [37, 56] on span "Connect" at bounding box center [35, 59] width 37 height 15
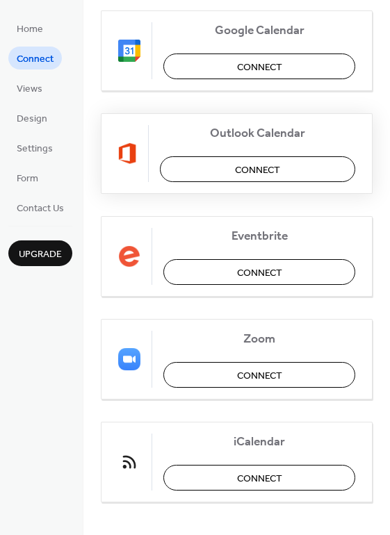
scroll to position [287, 0]
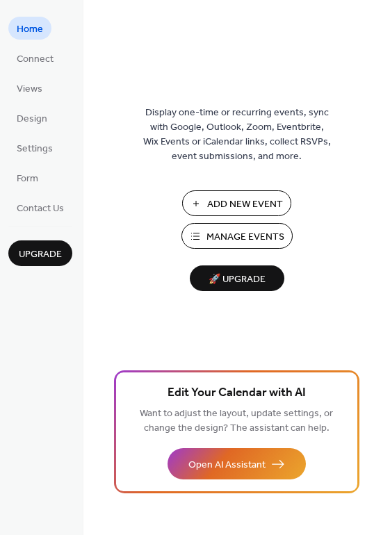
click at [30, 31] on span "Home" at bounding box center [30, 29] width 26 height 15
click at [257, 230] on span "Manage Events" at bounding box center [246, 237] width 78 height 15
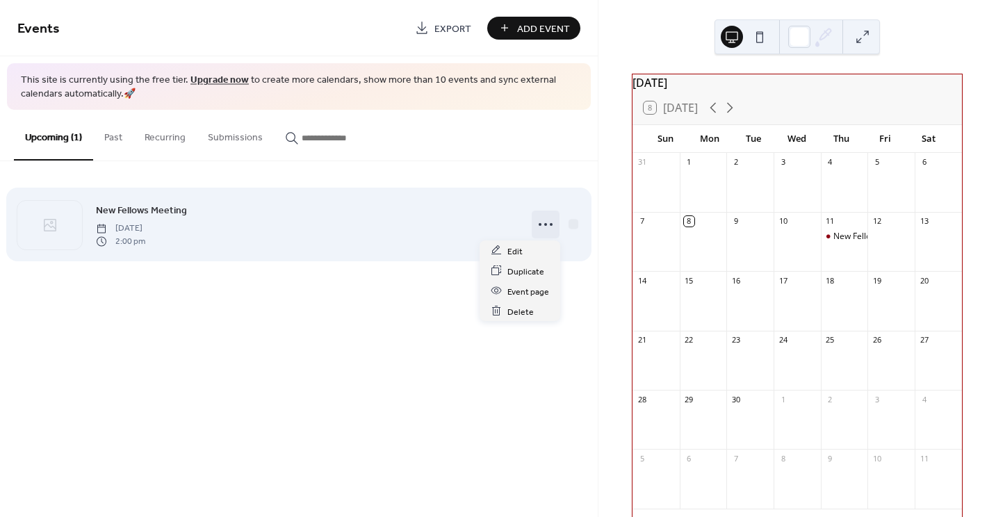
click at [548, 225] on icon at bounding box center [546, 224] width 22 height 22
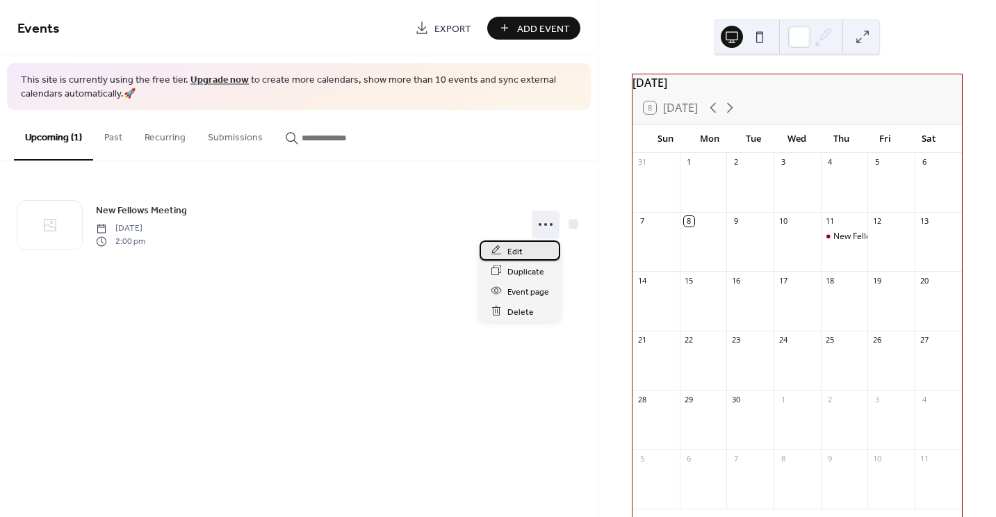
click at [510, 252] on span "Edit" at bounding box center [515, 251] width 15 height 15
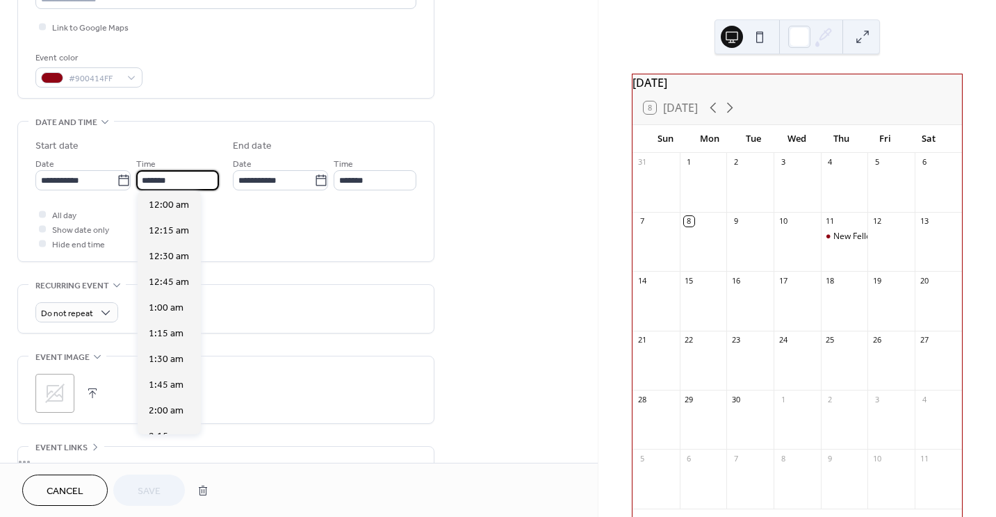
scroll to position [1440, 0]
click at [202, 181] on input "*******" at bounding box center [177, 180] width 83 height 20
click at [388, 179] on input "*******" at bounding box center [375, 180] width 83 height 20
type input "*******"
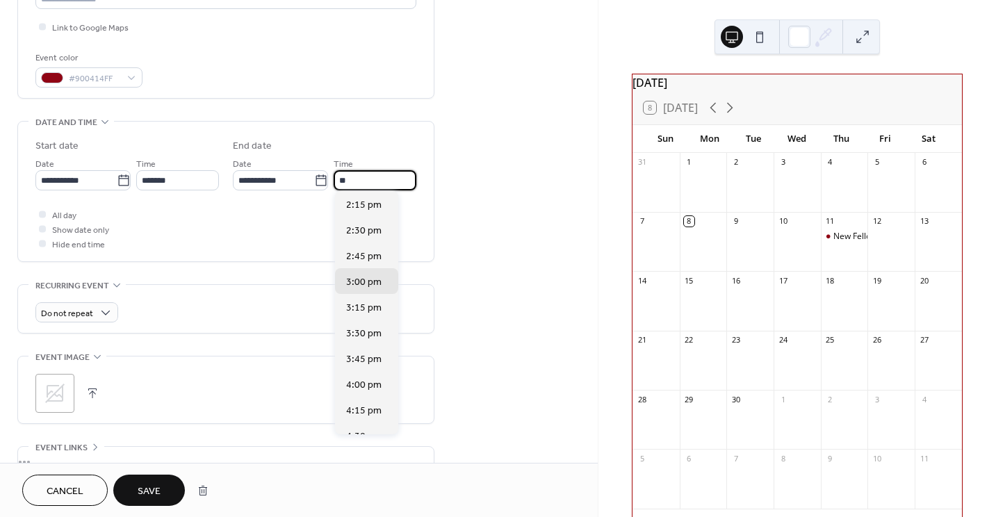
type input "*"
click at [450, 275] on div "**********" at bounding box center [299, 170] width 598 height 851
click at [389, 183] on input "*******" at bounding box center [375, 180] width 83 height 20
click at [389, 182] on input "*******" at bounding box center [375, 180] width 83 height 20
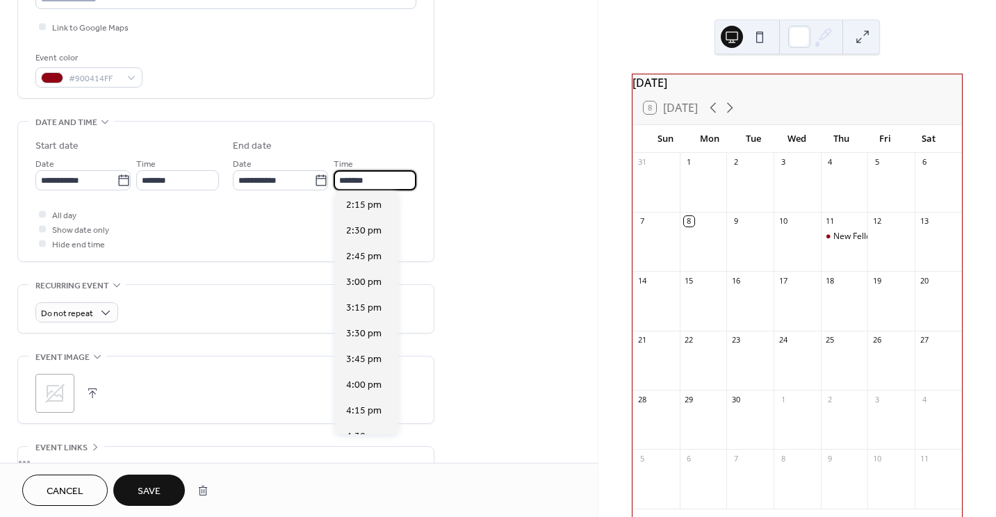
scroll to position [0, 0]
click at [389, 182] on input "*******" at bounding box center [375, 180] width 81 height 20
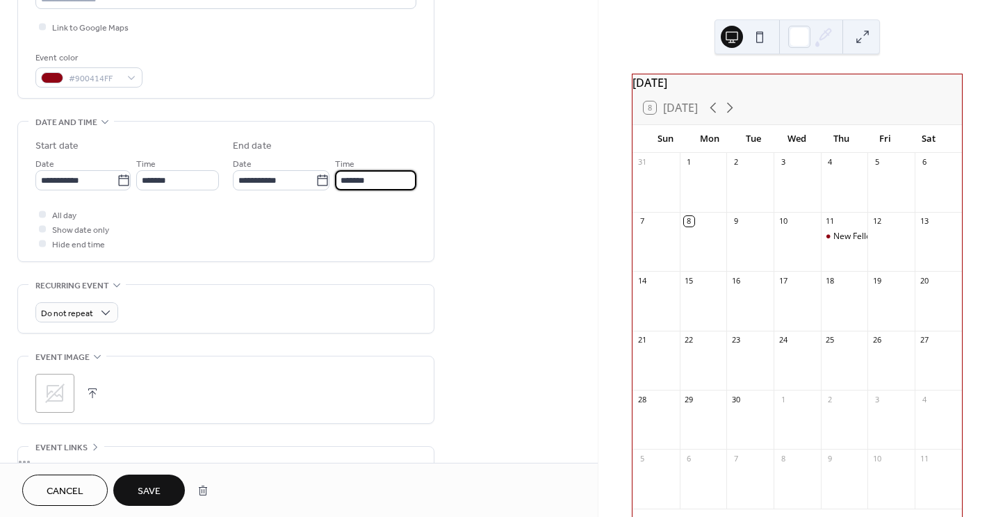
type input "*******"
click at [419, 285] on div "Do not repeat" at bounding box center [226, 309] width 416 height 48
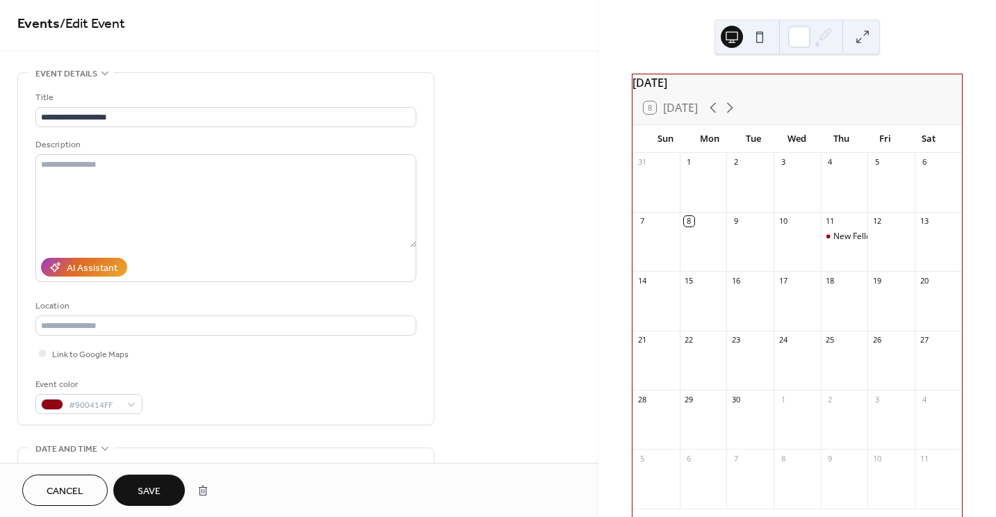
scroll to position [0, 0]
